Goal: Find specific page/section: Find specific page/section

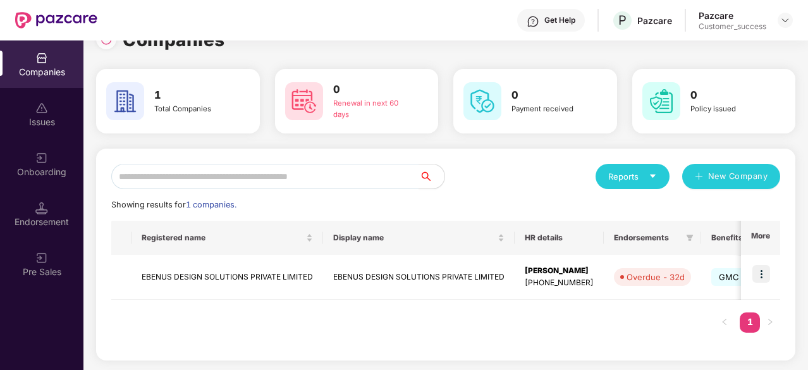
scroll to position [27, 0]
click at [759, 276] on img at bounding box center [761, 275] width 18 height 18
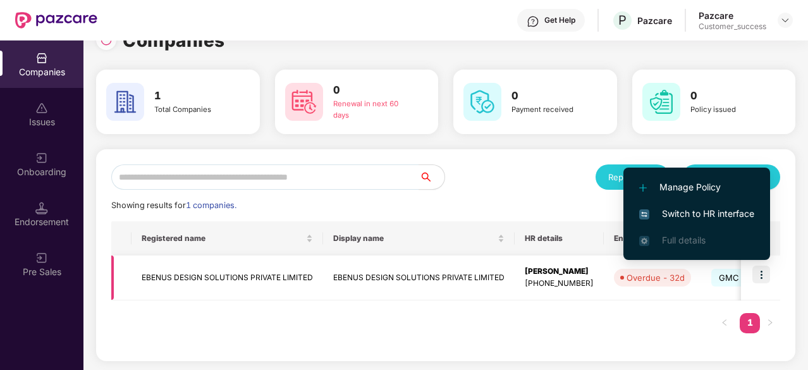
click at [759, 276] on img at bounding box center [761, 275] width 18 height 18
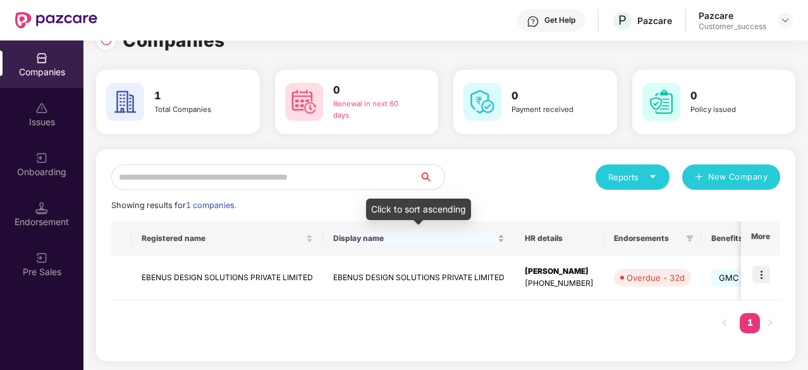
scroll to position [27, 0]
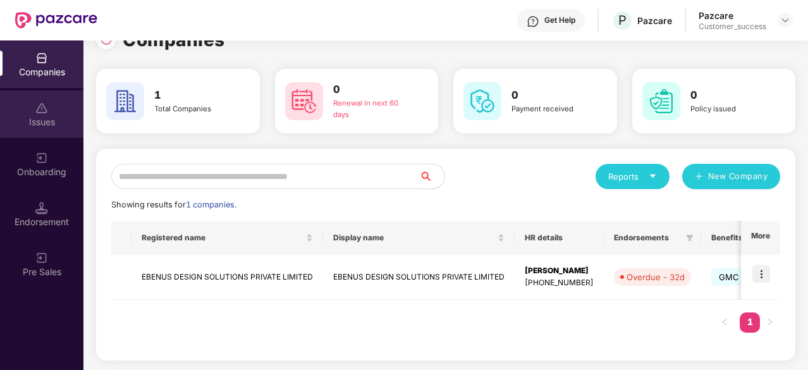
click at [42, 119] on div "Issues" at bounding box center [41, 122] width 83 height 13
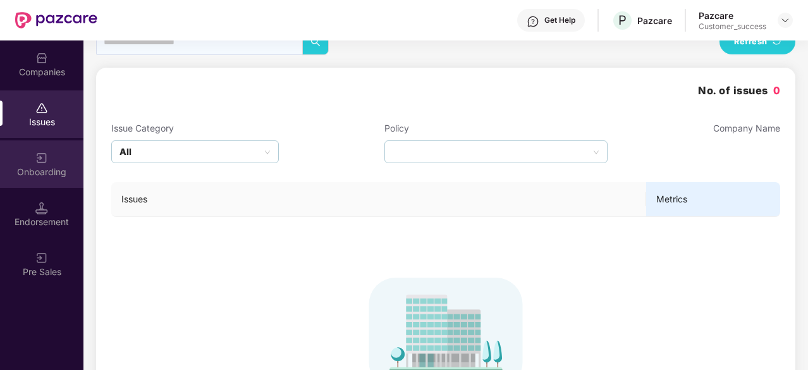
click at [52, 162] on div "Onboarding" at bounding box center [41, 163] width 83 height 47
